Goal: Task Accomplishment & Management: Use online tool/utility

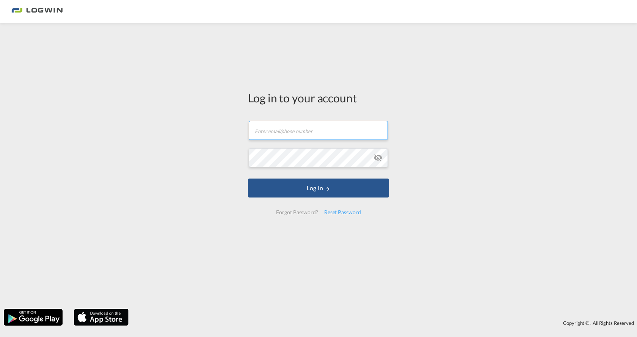
click at [274, 130] on input "text" at bounding box center [318, 130] width 139 height 19
type input "[PERSON_NAME][EMAIL_ADDRESS][PERSON_NAME][DOMAIN_NAME]"
click at [248, 178] on button "Log In" at bounding box center [318, 187] width 141 height 19
